Goal: Task Accomplishment & Management: Use online tool/utility

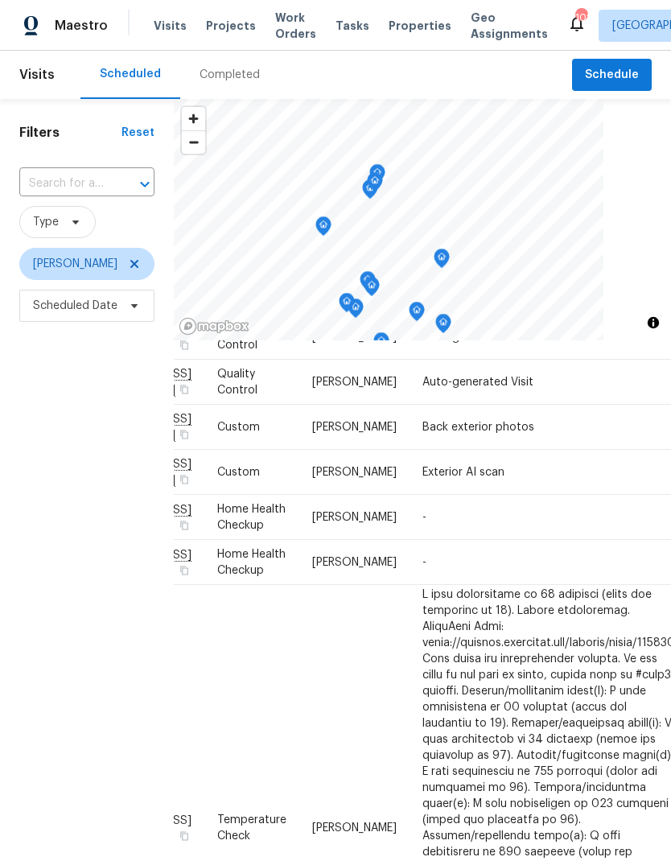
scroll to position [113, 103]
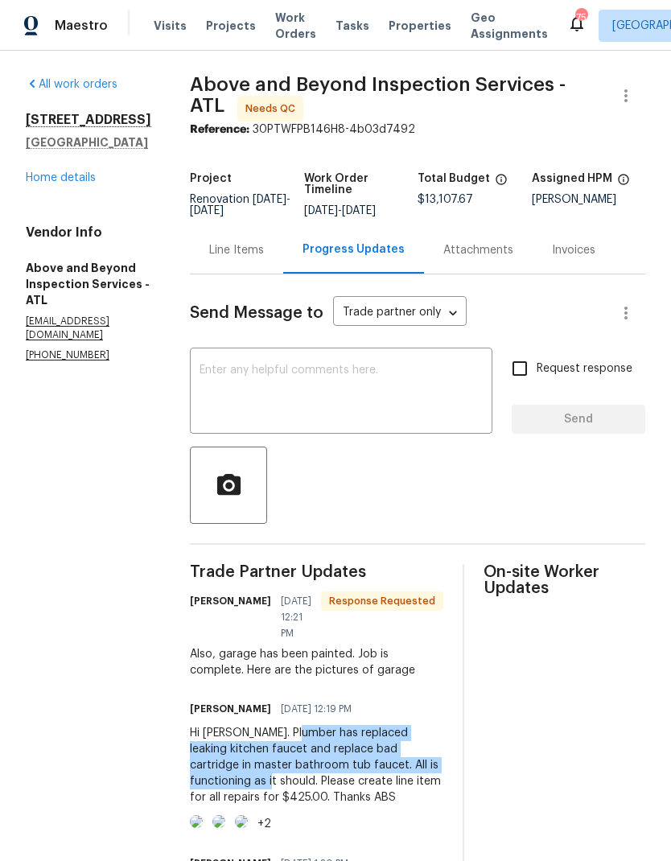
scroll to position [371, 0]
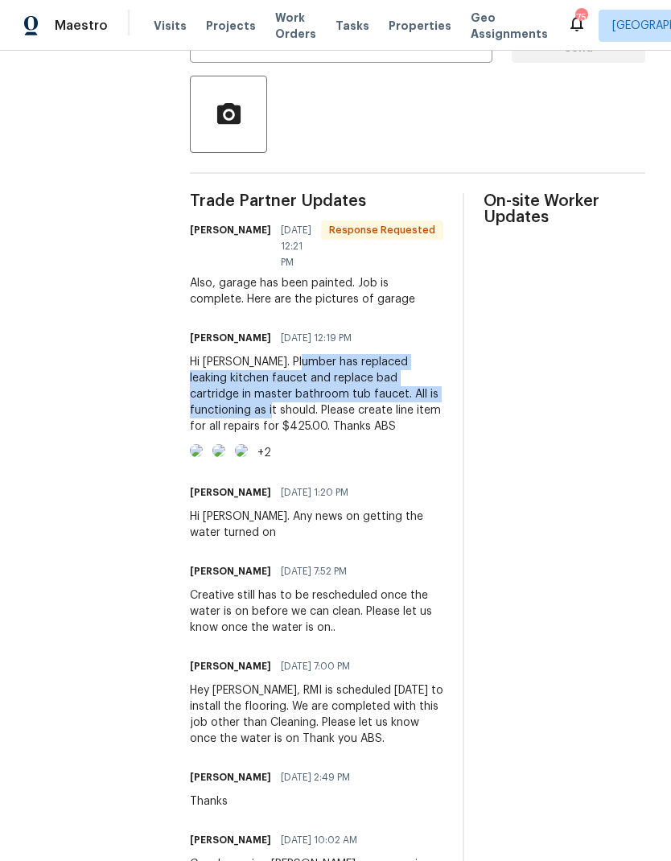
click at [443, 416] on div "Hi Tim. Plumber has replaced leaking kitchen faucet and replace bad cartridge i…" at bounding box center [316, 394] width 253 height 80
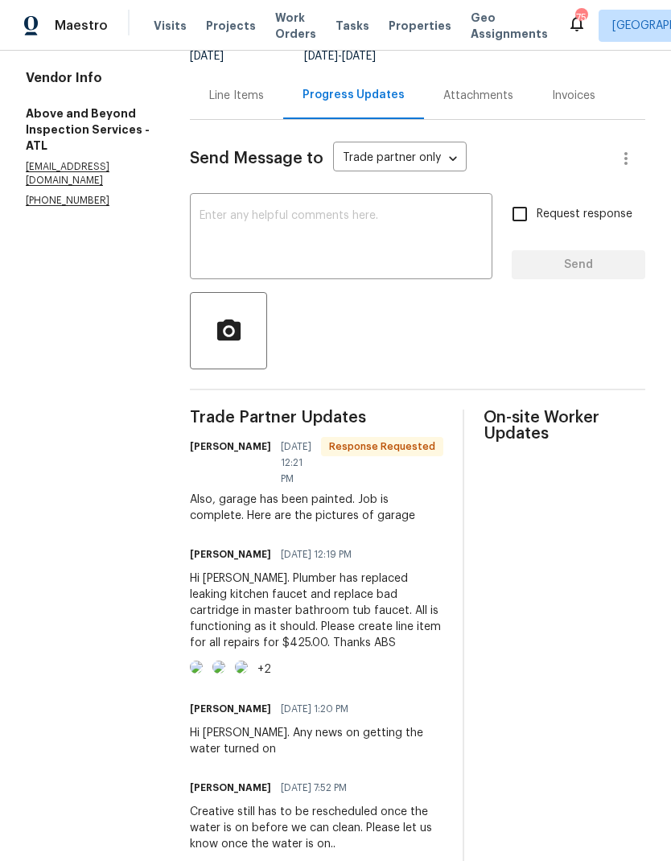
scroll to position [154, 0]
click at [264, 105] on div "Line Items" at bounding box center [236, 96] width 55 height 16
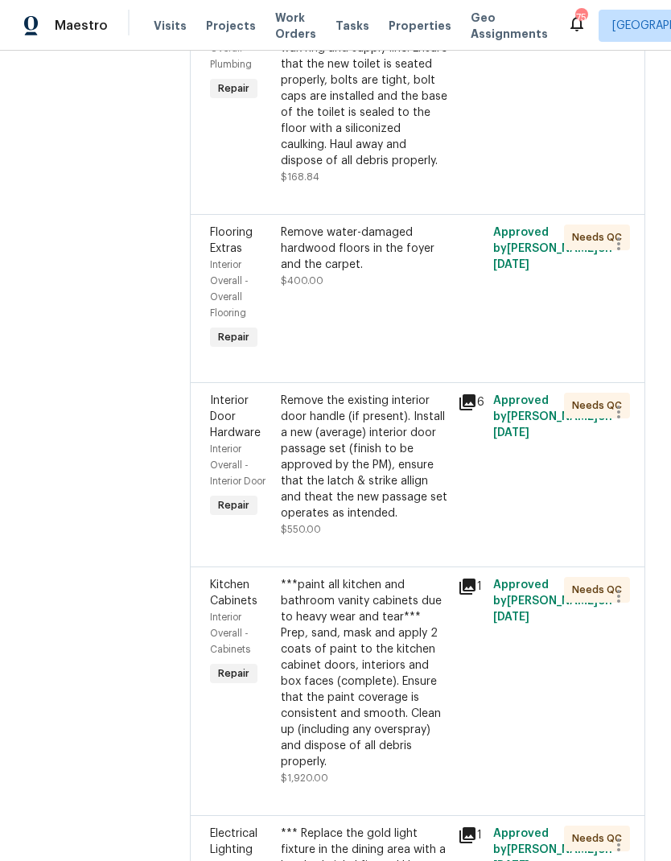
scroll to position [4817, 0]
click at [392, 169] on div "Remove the existing toilet, prep the flange, install a new elongated toilet wit…" at bounding box center [364, 80] width 167 height 177
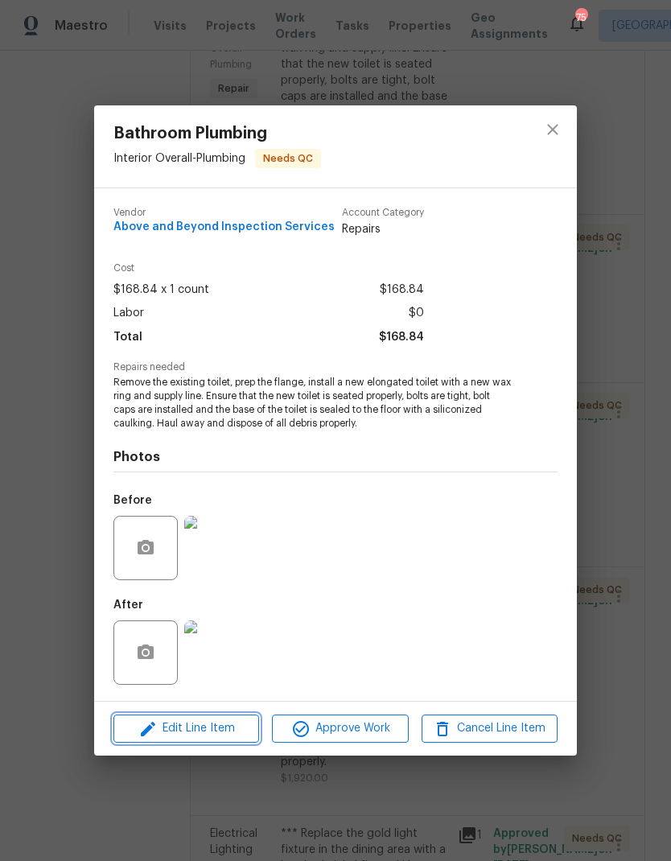
click at [230, 732] on span "Edit Line Item" at bounding box center [186, 728] width 136 height 20
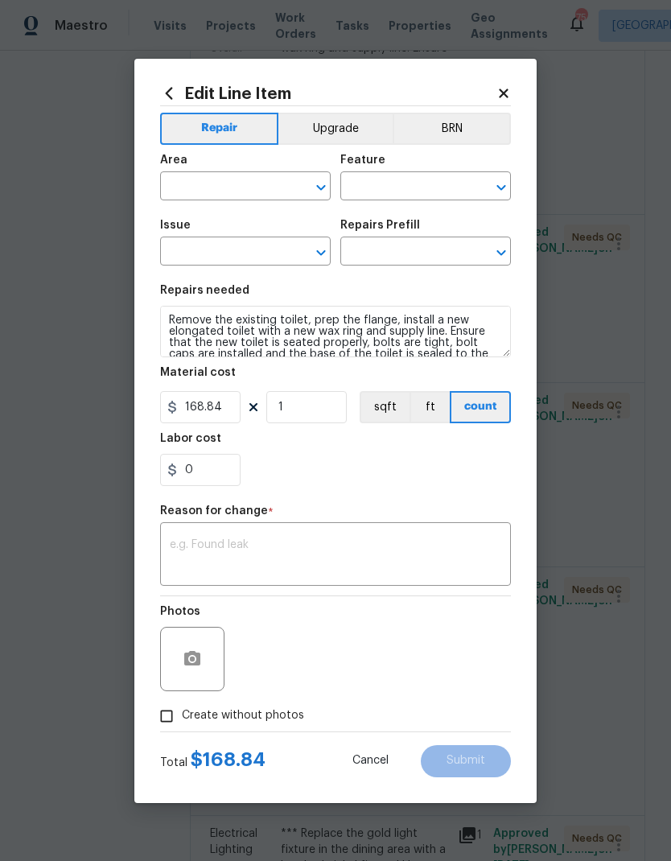
type input "Interior Overall"
type input "Plumbing"
type input "Bathroom Plumbing"
type input "Replace Toilet (elongated) $168.84"
click at [270, 545] on textarea at bounding box center [335, 556] width 331 height 34
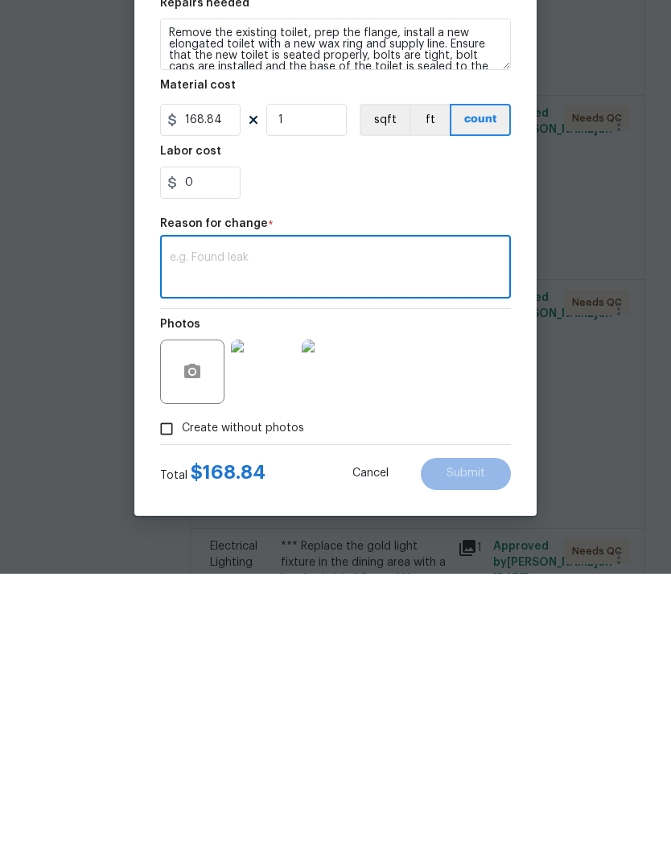
click at [235, 539] on textarea at bounding box center [335, 556] width 331 height 34
paste textarea "replaced leaking kitchen faucet and replace bad cartridge in master bathroom tu…"
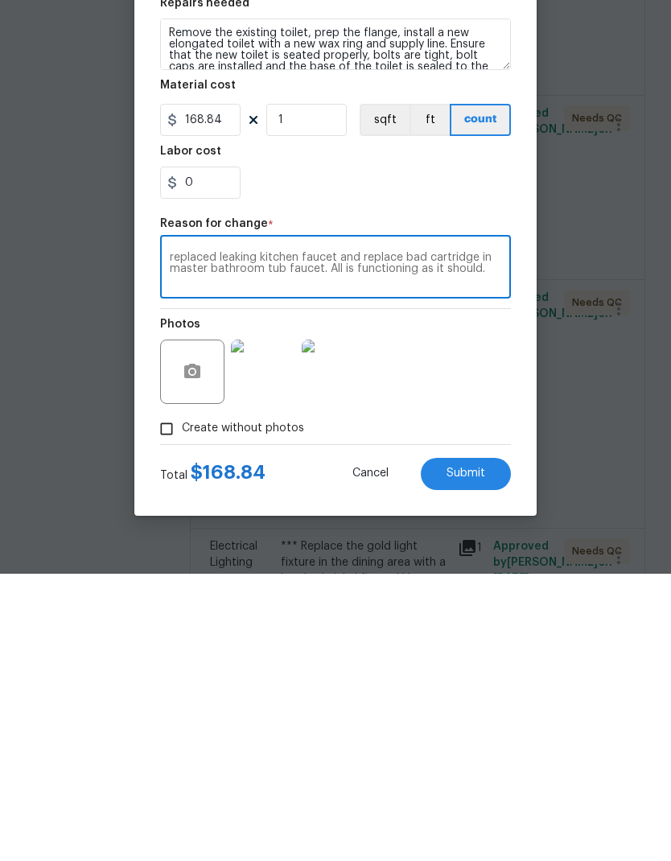
type textarea "replaced leaking kitchen faucet and replace bad cartridge in master bathroom tu…"
click at [224, 391] on input "168.84" at bounding box center [200, 407] width 80 height 32
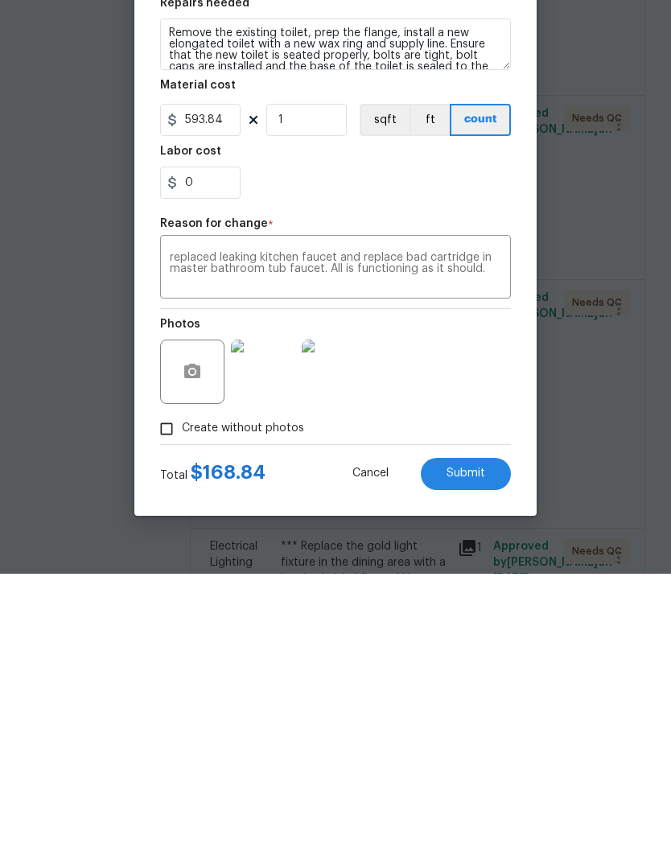
click at [470, 745] on button "Submit" at bounding box center [466, 761] width 90 height 32
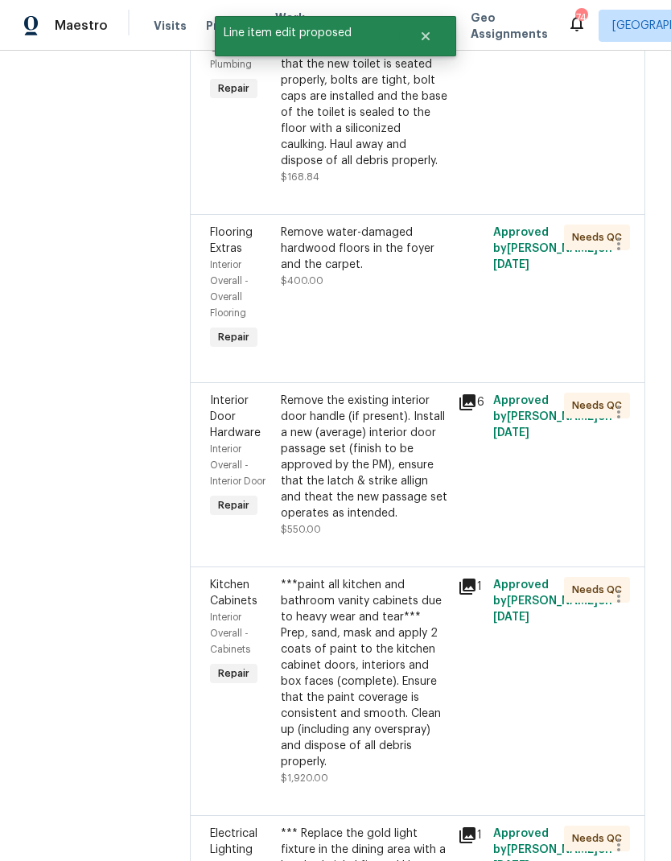
type input "168.84"
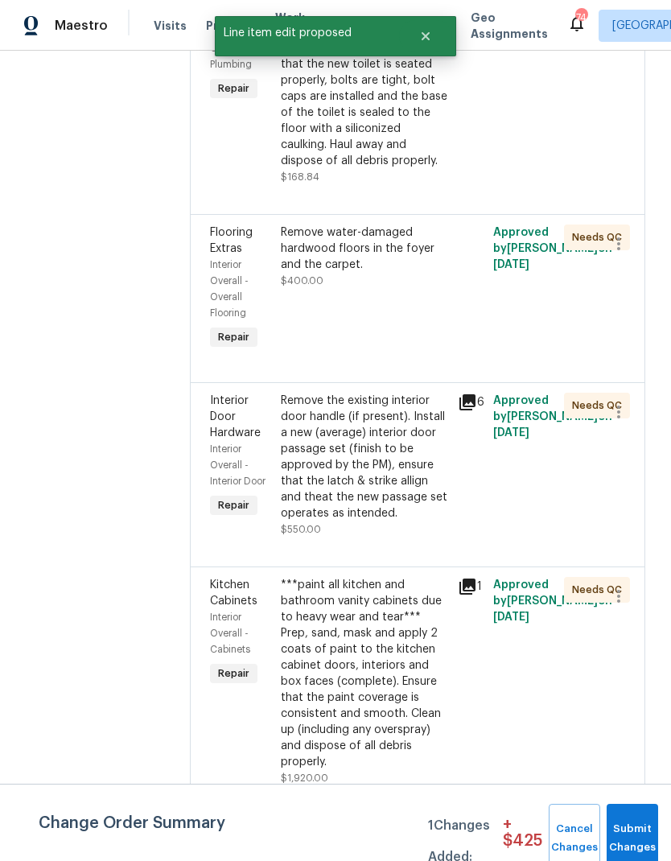
scroll to position [0, 0]
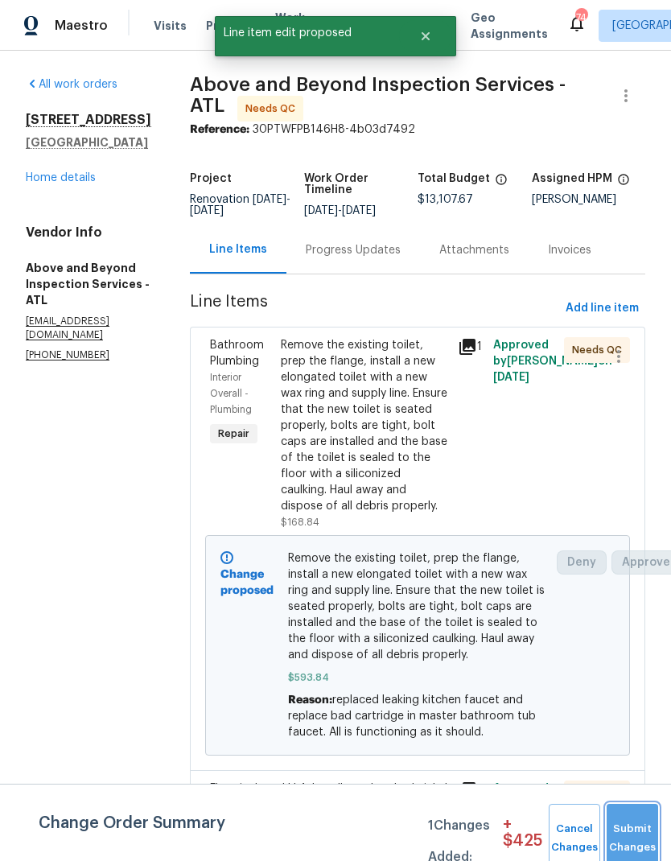
click at [627, 836] on span "Submit Changes" at bounding box center [632, 838] width 35 height 37
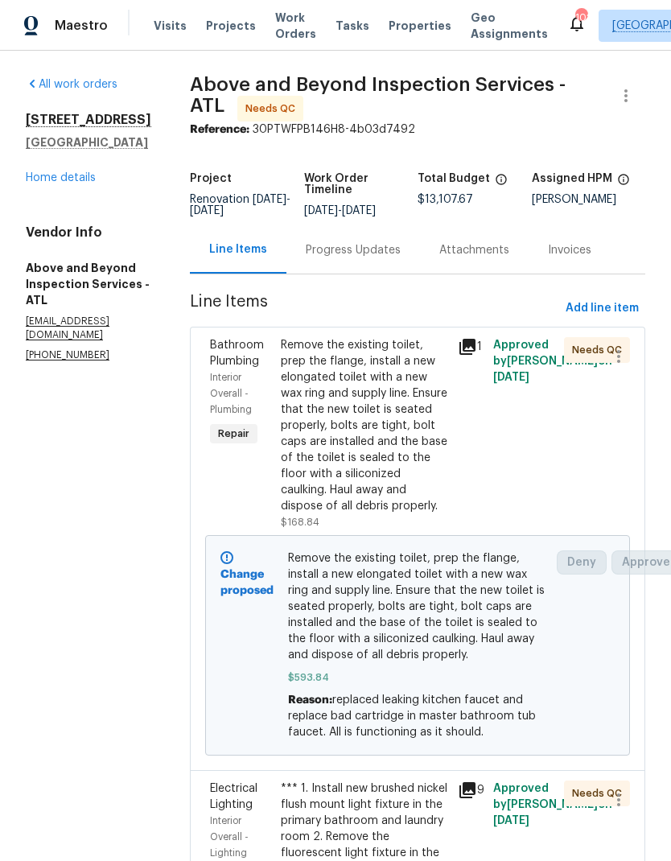
click at [80, 181] on link "Home details" at bounding box center [61, 177] width 70 height 11
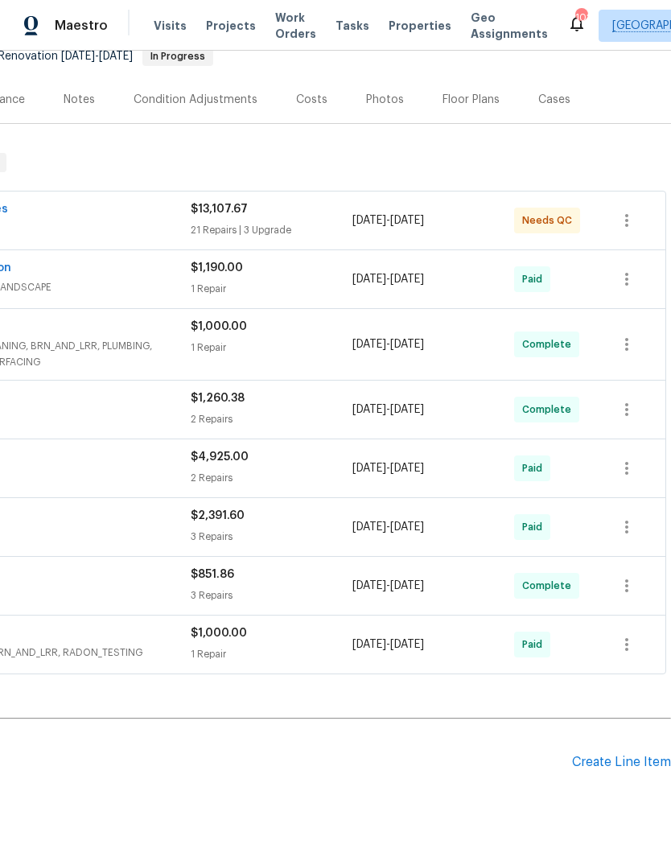
scroll to position [167, 238]
click at [631, 767] on div "Create Line Item" at bounding box center [621, 762] width 99 height 15
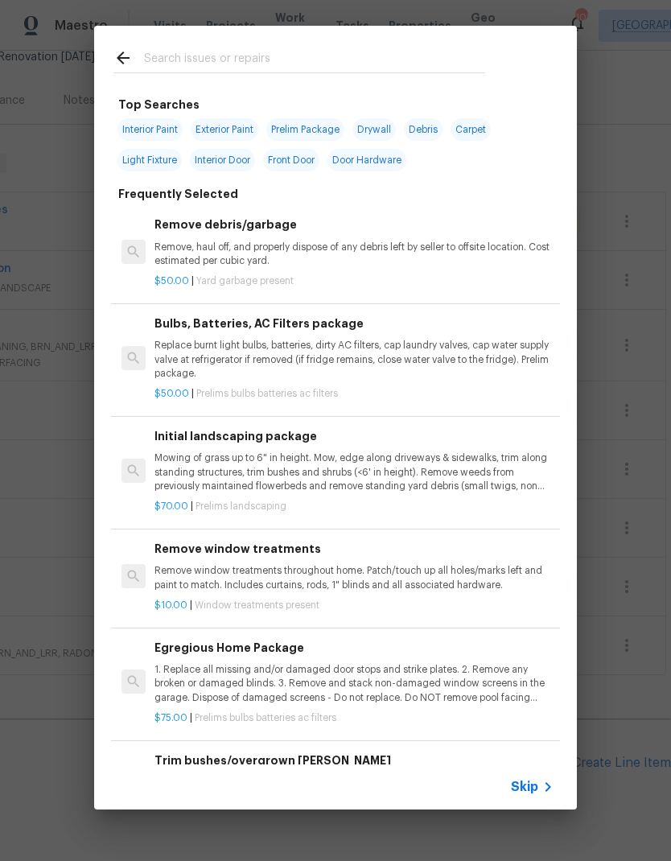
click at [230, 60] on input "text" at bounding box center [314, 60] width 341 height 24
type input "Res"
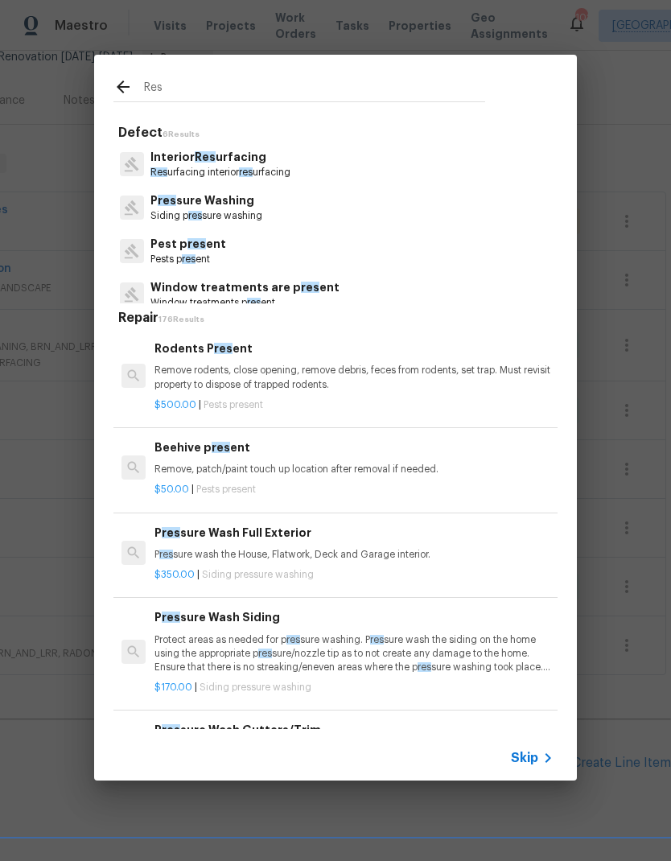
click at [235, 172] on p "Res urfacing interior res urfacing" at bounding box center [220, 173] width 140 height 14
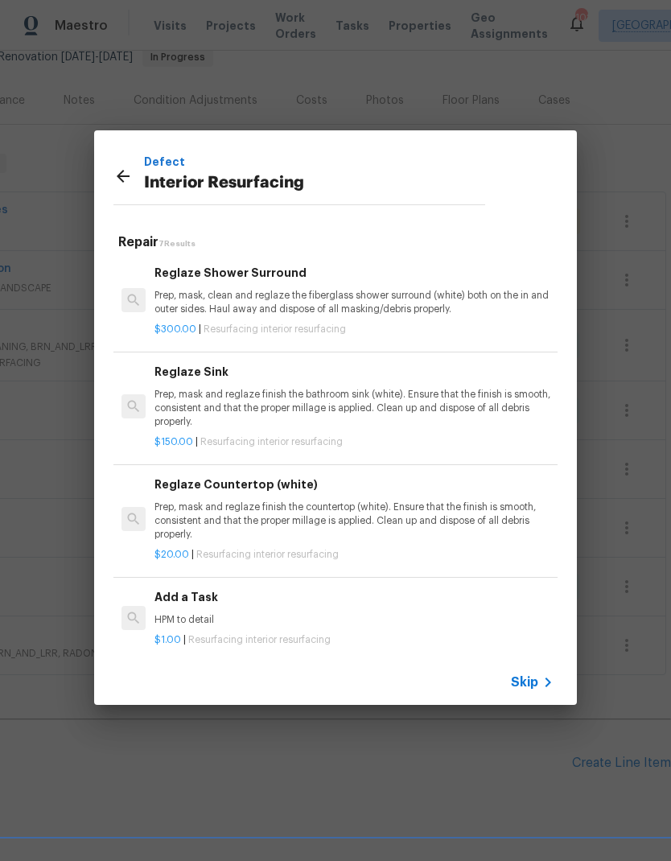
click at [308, 306] on p "Prep, mask, clean and reglaze the fiberglass shower surround (white) both on th…" at bounding box center [353, 302] width 399 height 27
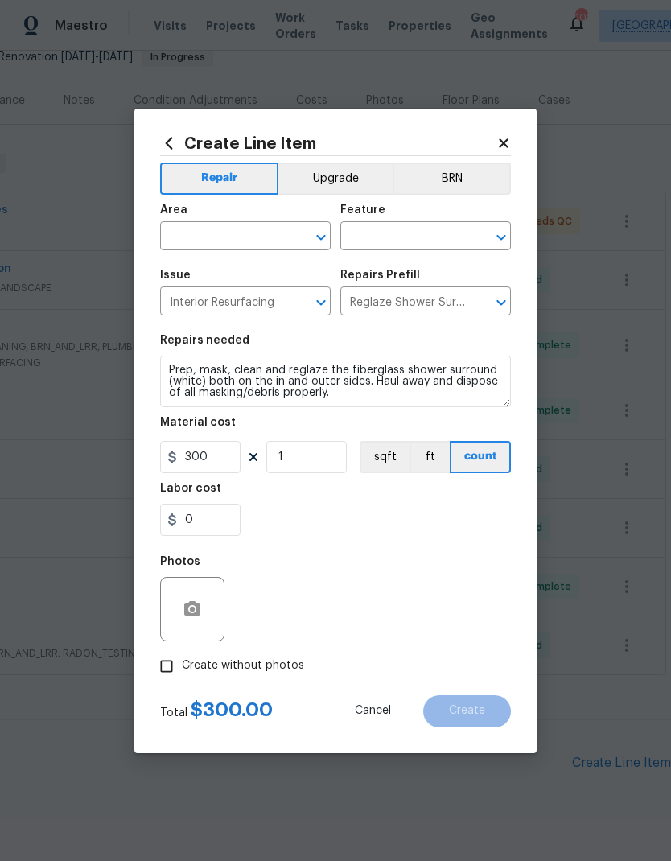
click at [265, 242] on input "text" at bounding box center [222, 237] width 125 height 25
click at [235, 307] on li "Interior Overall" at bounding box center [245, 299] width 171 height 27
type input "Interior Overall"
click at [384, 234] on input "text" at bounding box center [402, 237] width 125 height 25
